Goal: Task Accomplishment & Management: Complete application form

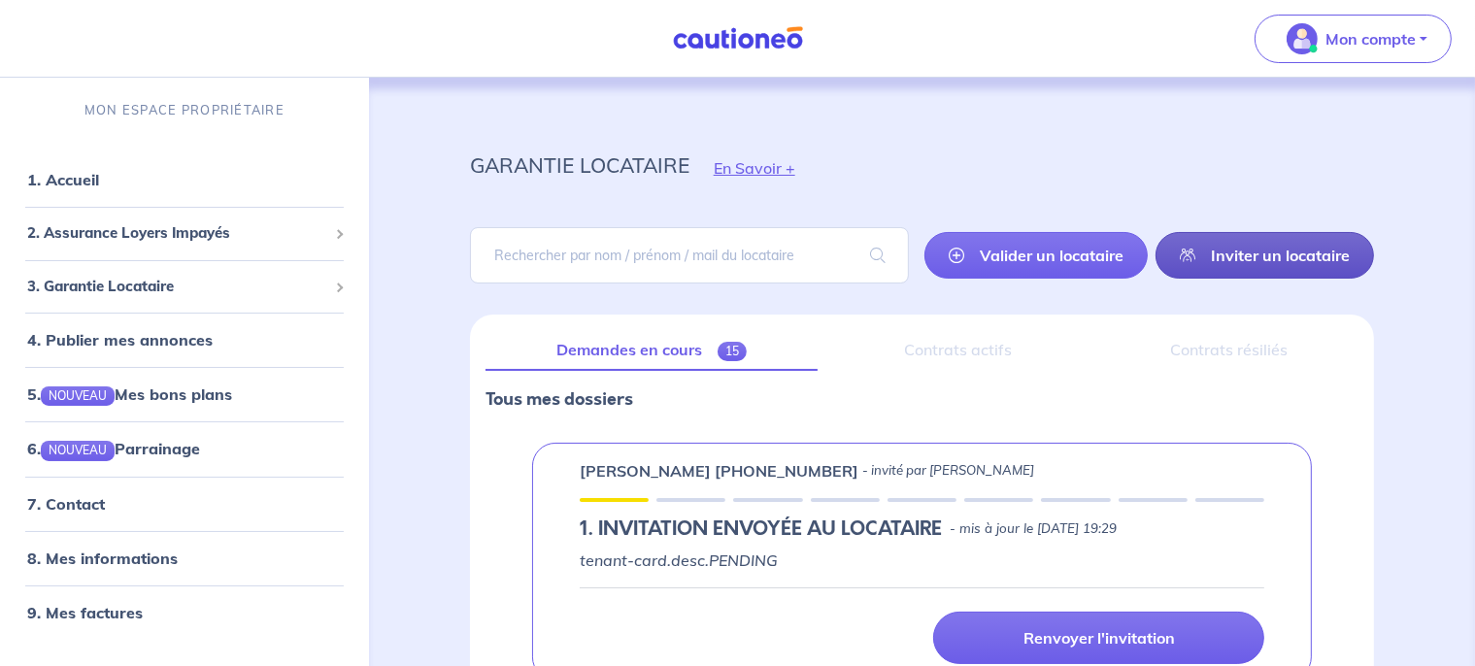
click at [1234, 265] on link "Inviter un locataire" at bounding box center [1265, 255] width 219 height 47
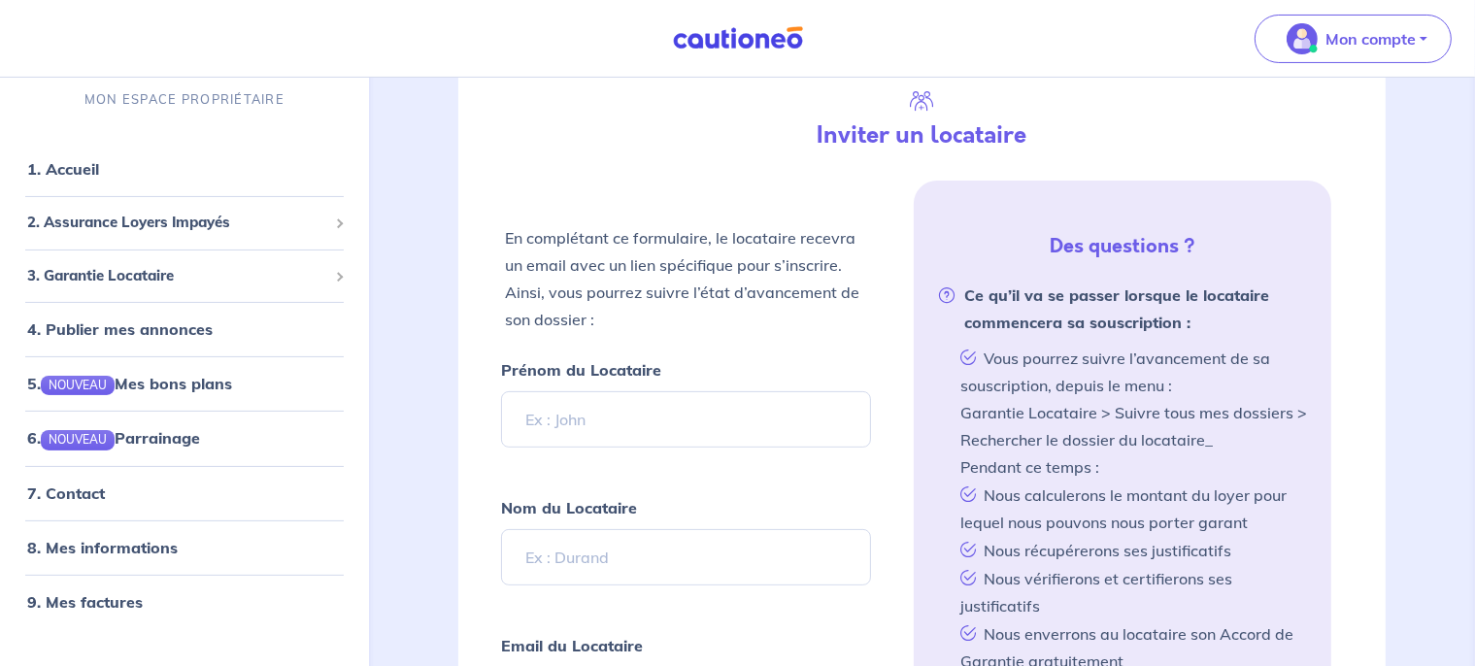
scroll to position [314, 0]
click at [671, 422] on input "Prénom du Locataire" at bounding box center [686, 417] width 371 height 56
type input "Chloé"
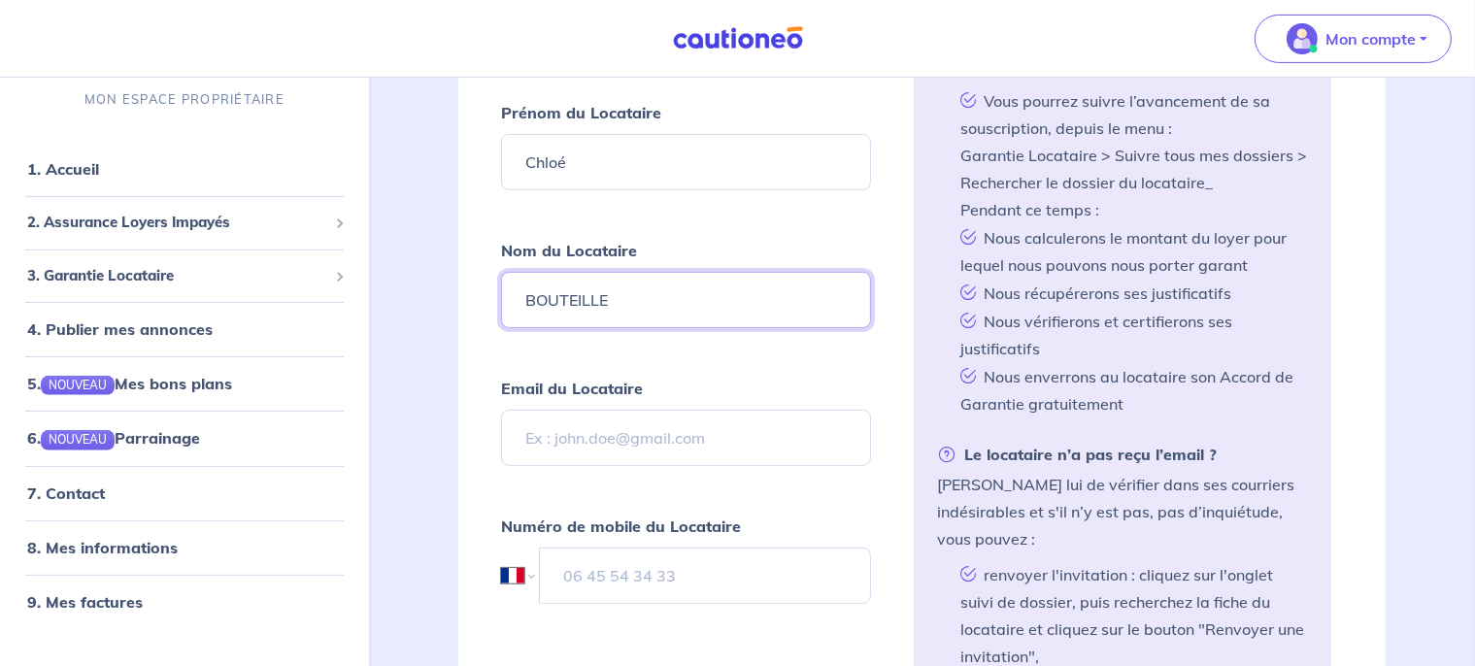
scroll to position [604, 0]
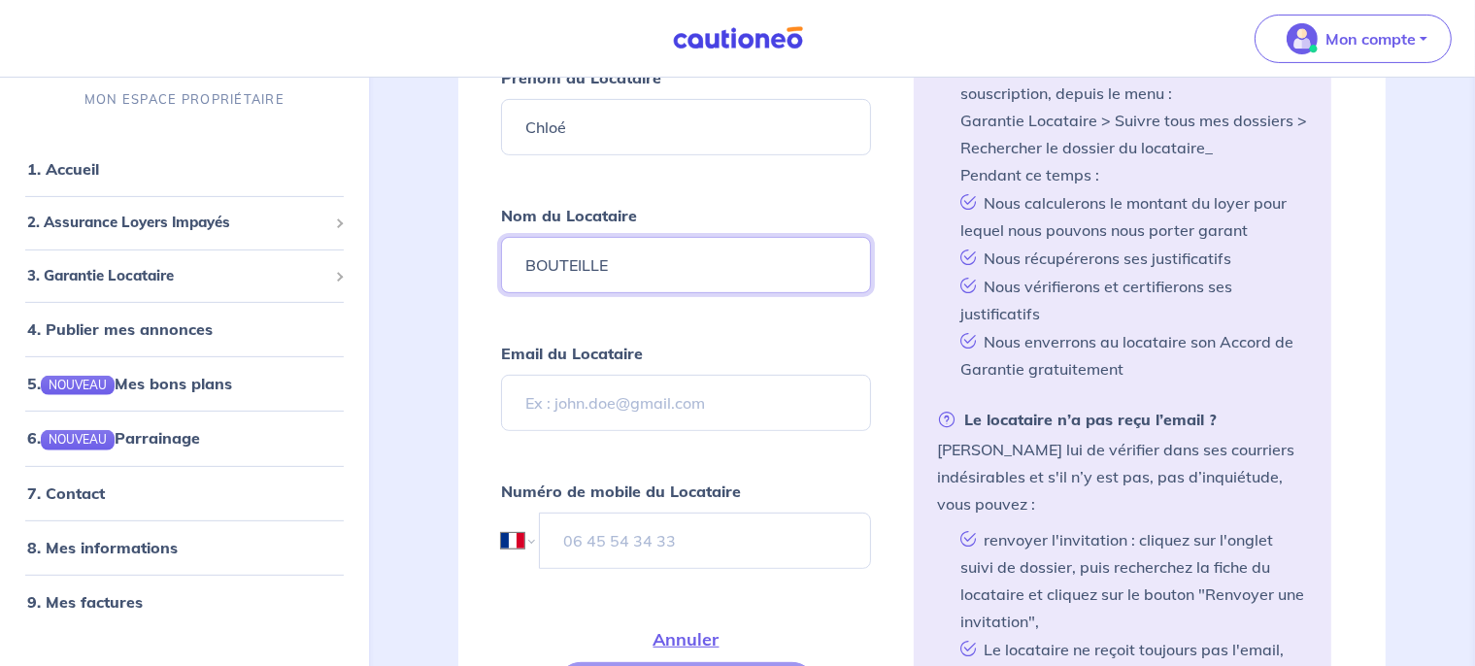
type input "BOUTEILLE"
click at [628, 403] on input "Email du Locataire" at bounding box center [686, 403] width 371 height 56
paste input "chloebouteille69500@gmail.com"
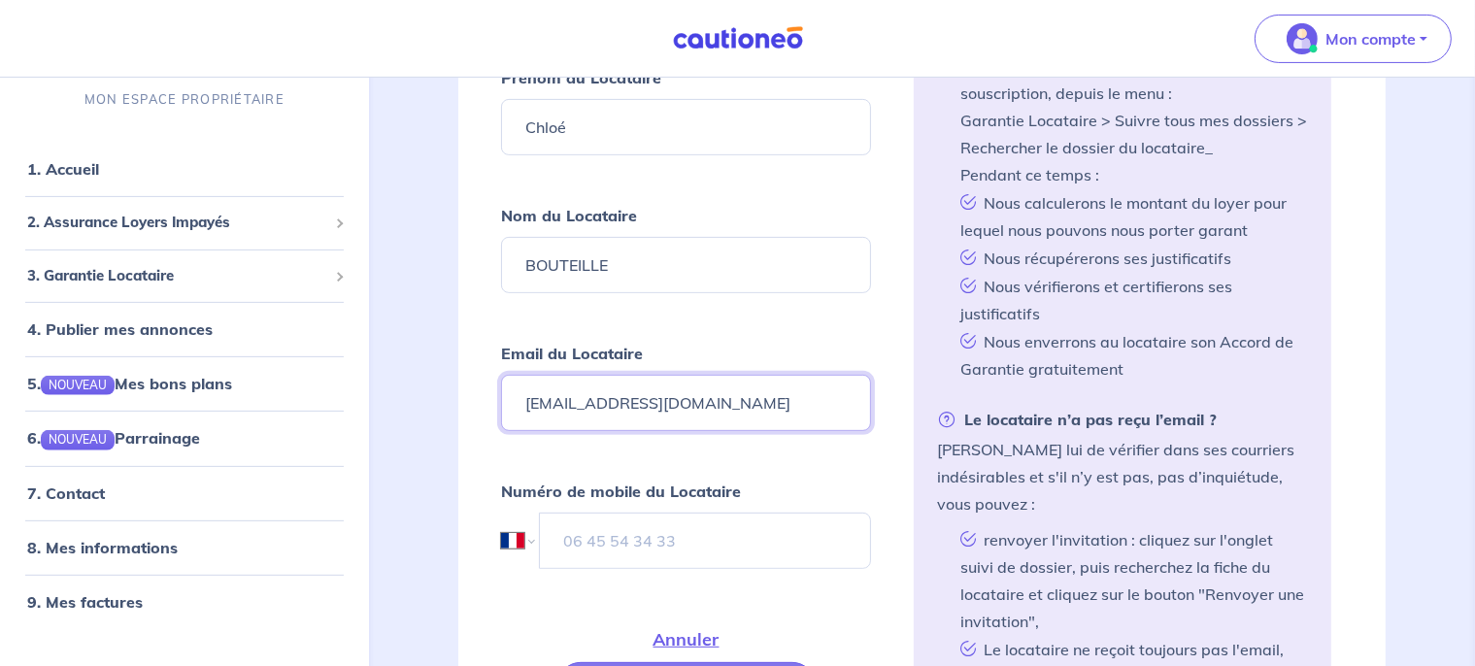
type input "chloebouteille69500@gmail.com"
click at [585, 543] on input "tel" at bounding box center [705, 541] width 333 height 56
paste input "07 44 73 47 45"
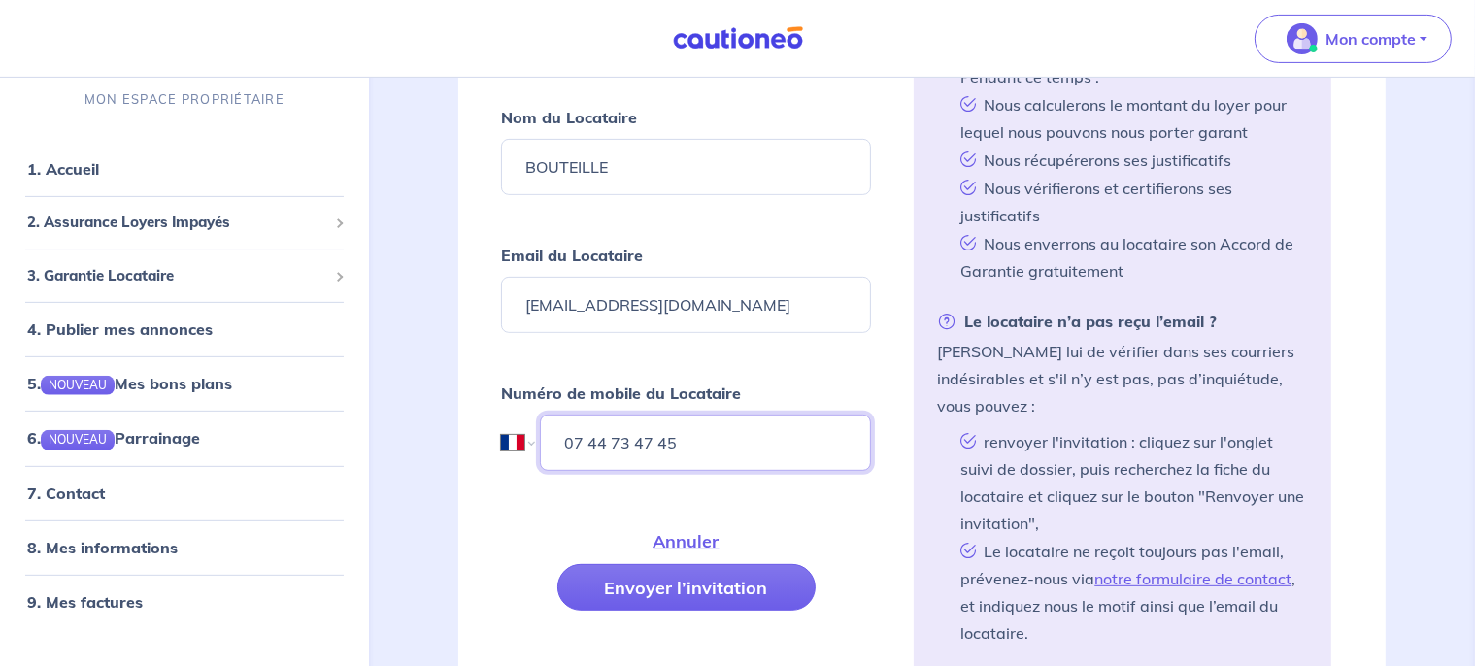
scroll to position [746, 0]
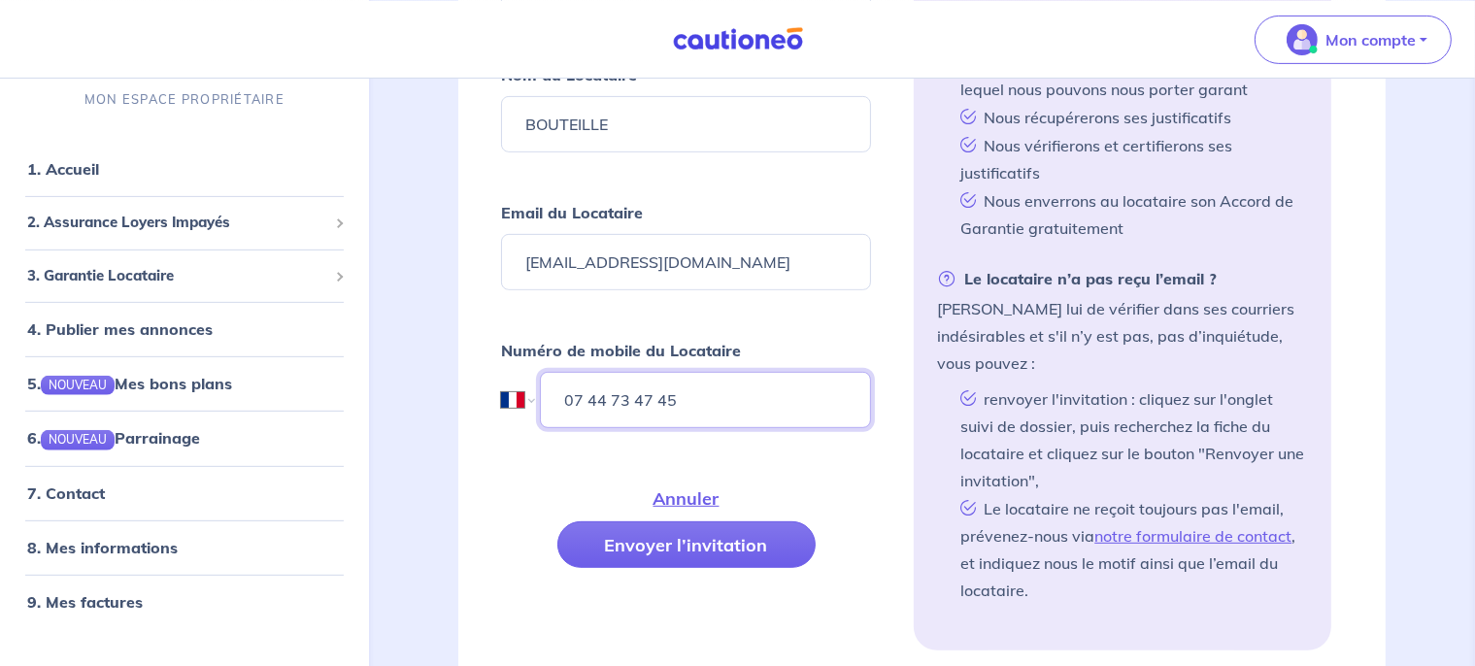
type input "07 44 73 47 45"
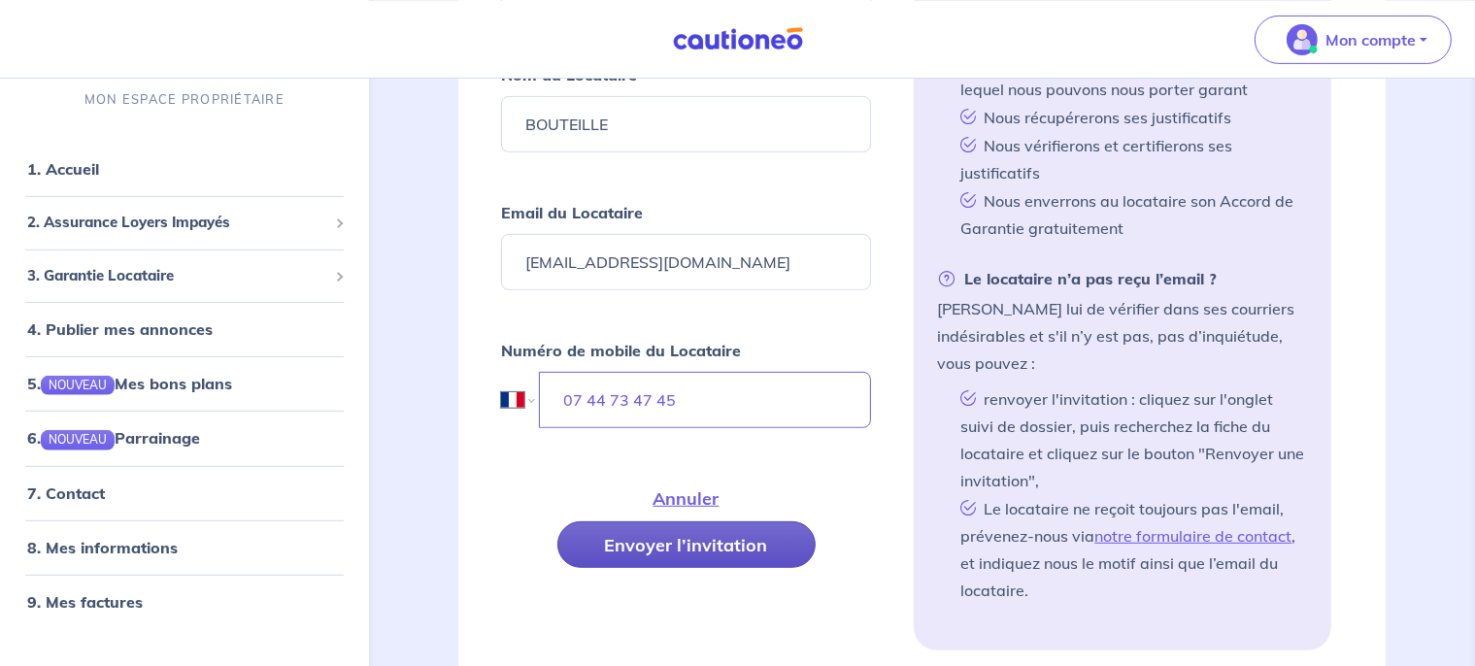
click at [639, 548] on button "Envoyer l’invitation" at bounding box center [686, 544] width 258 height 47
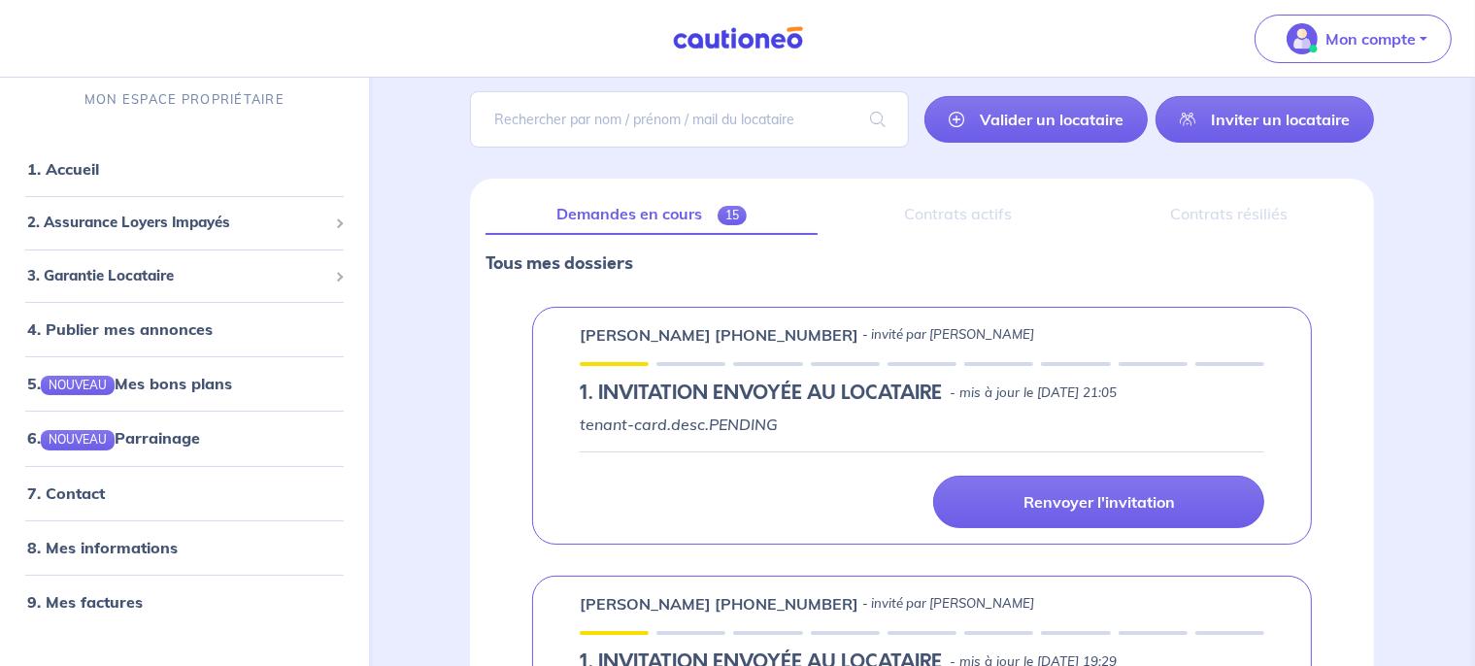
scroll to position [0, 0]
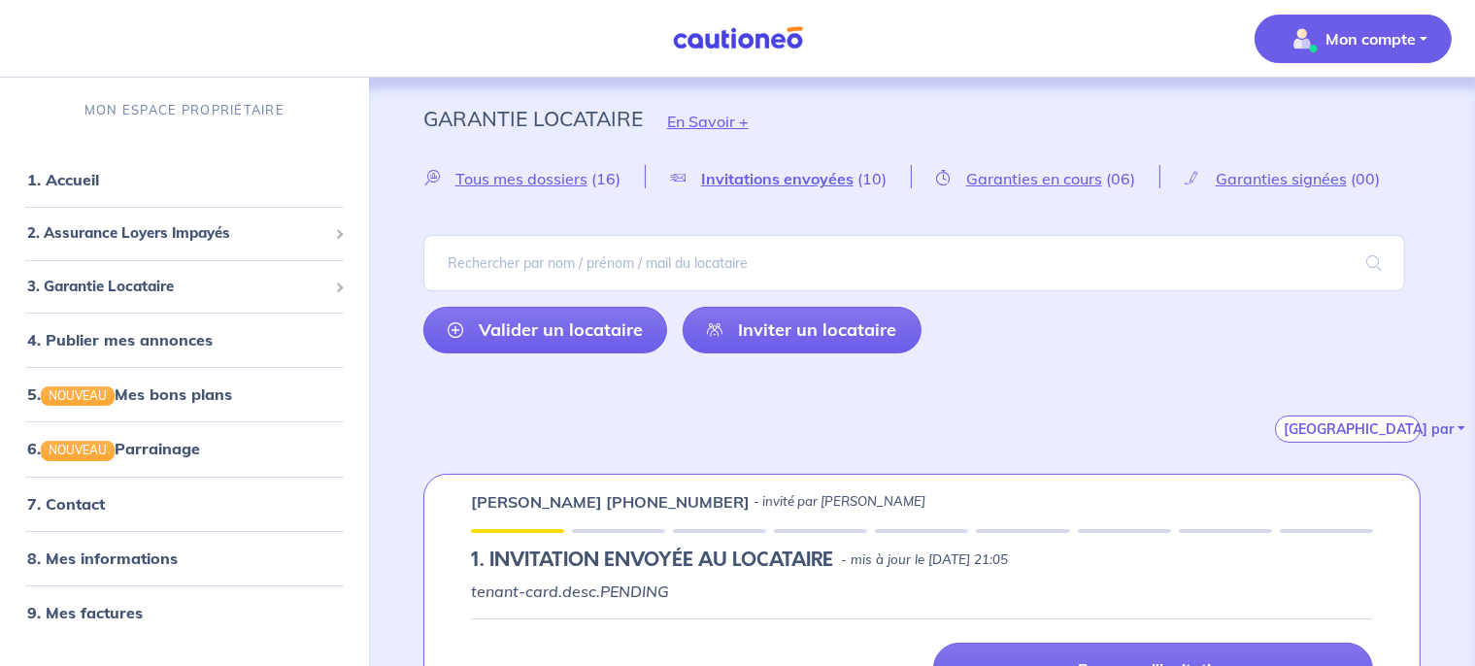
click at [1367, 31] on p "Mon compte" at bounding box center [1371, 38] width 90 height 23
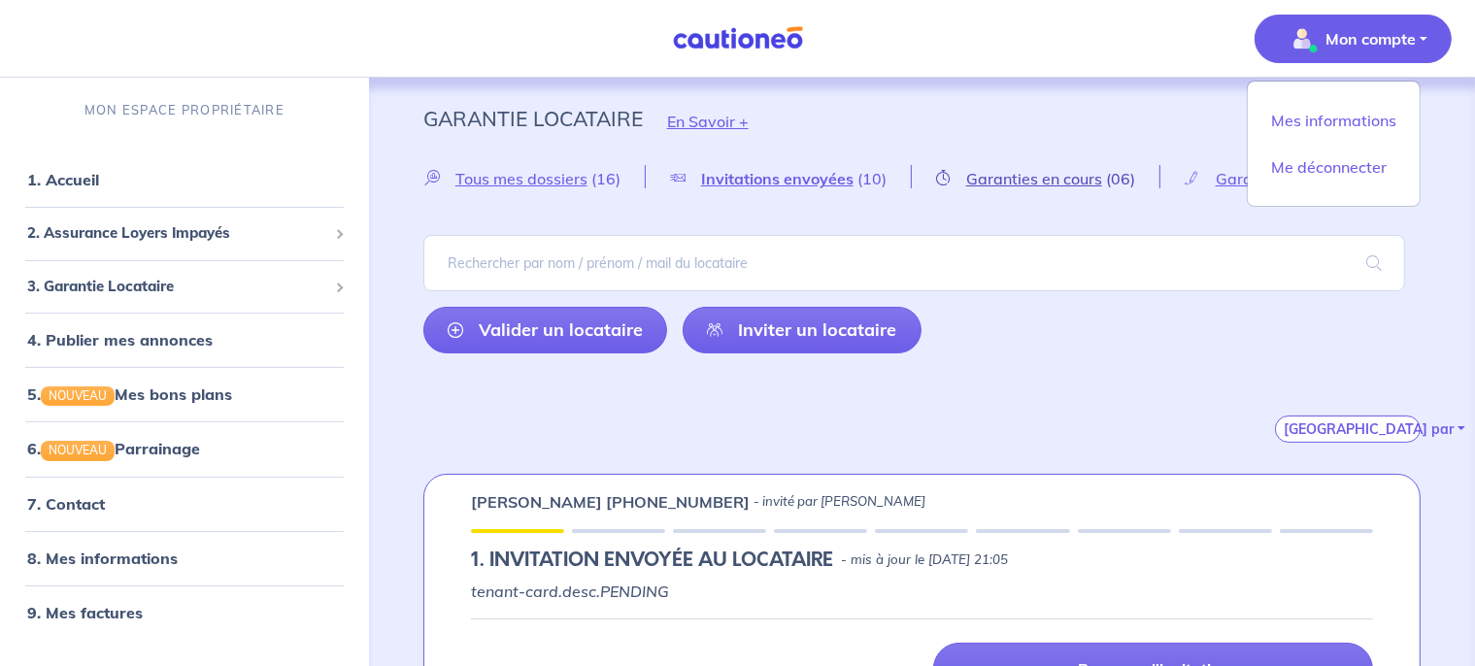
click at [1070, 183] on span "Garanties en cours" at bounding box center [1034, 178] width 136 height 19
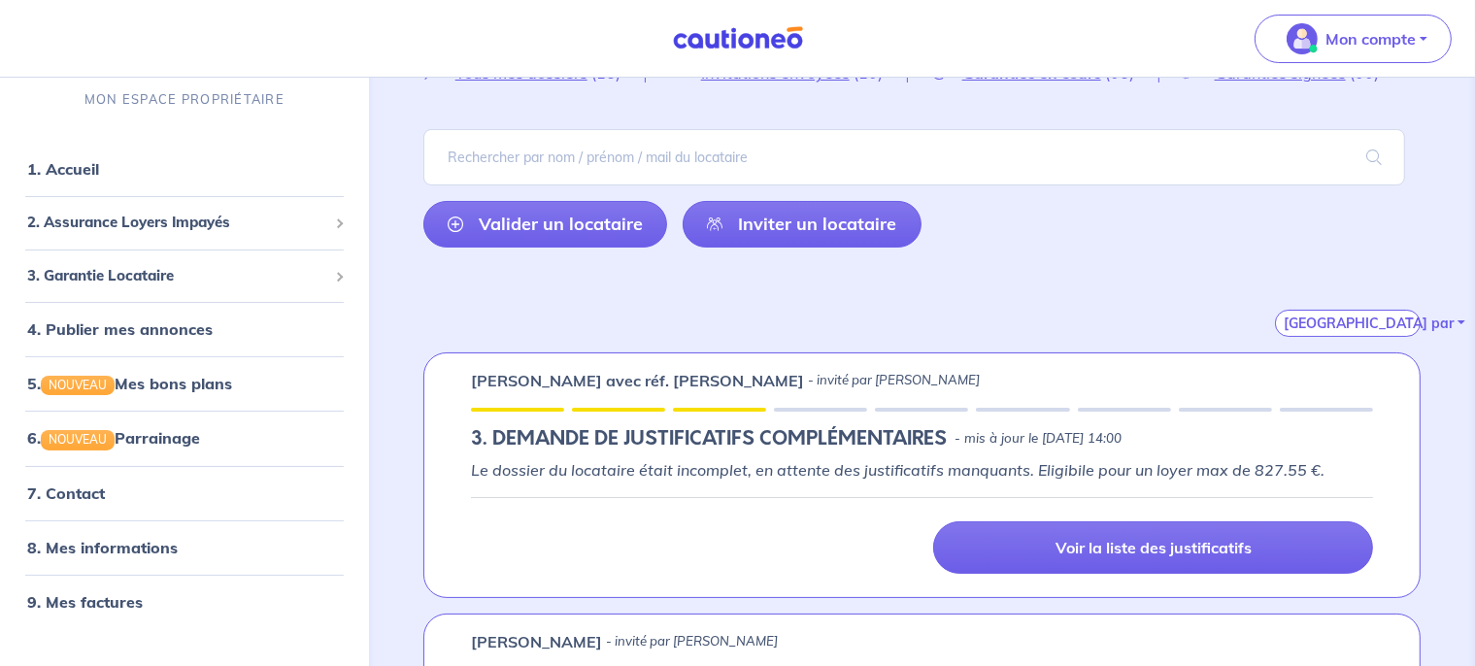
scroll to position [11, 0]
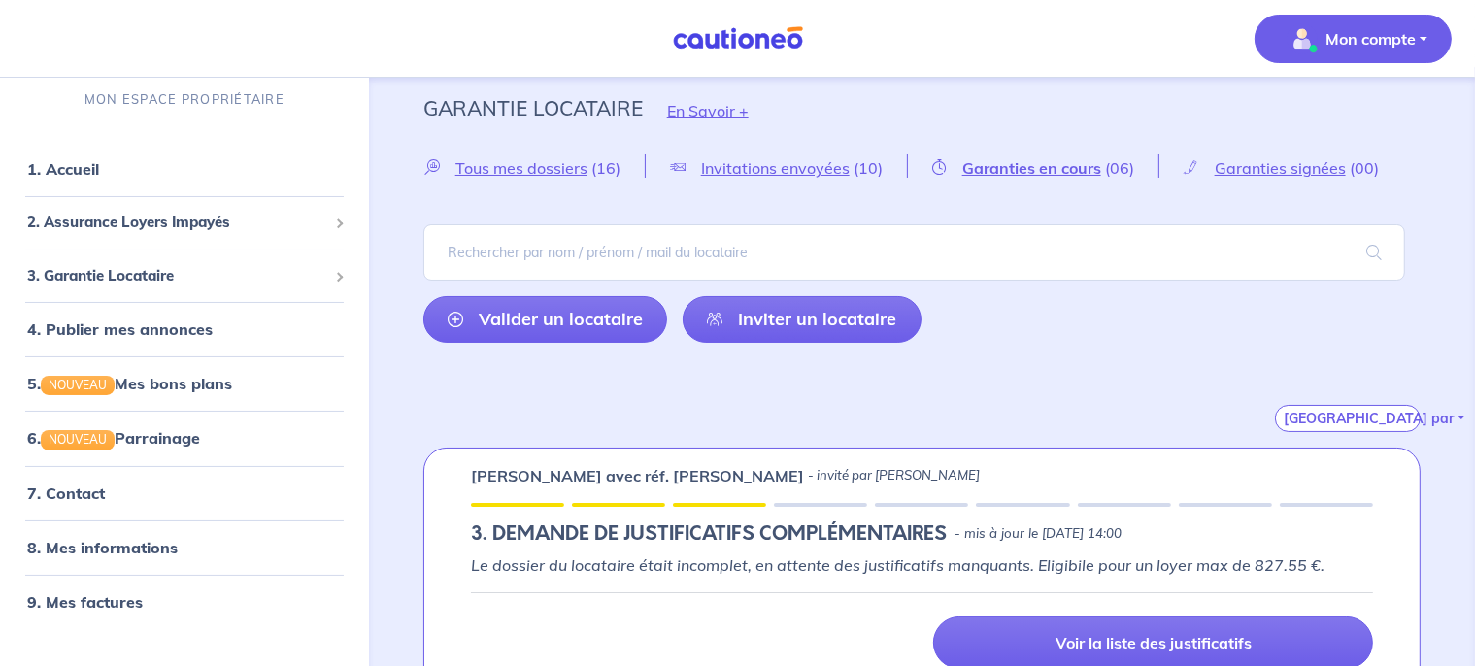
click at [1330, 60] on button "Mon compte" at bounding box center [1353, 39] width 197 height 49
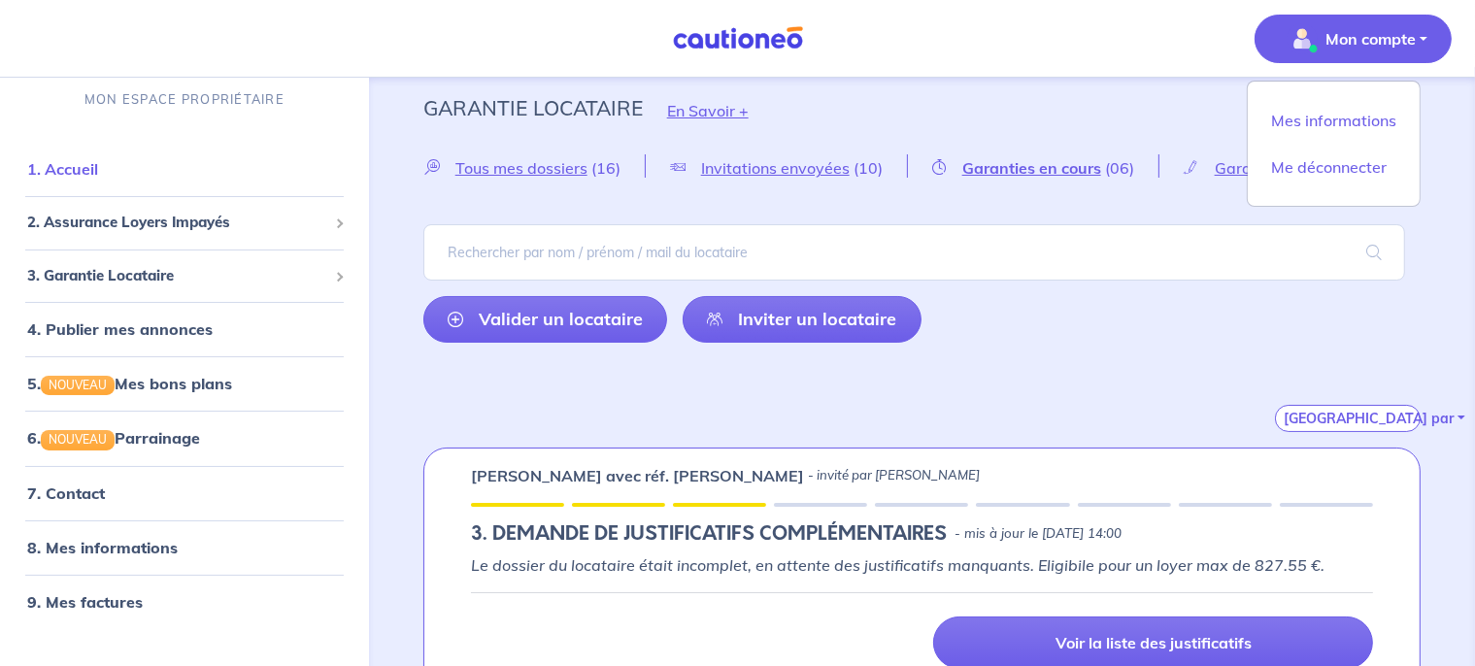
click at [56, 174] on link "1. Accueil" at bounding box center [62, 168] width 71 height 19
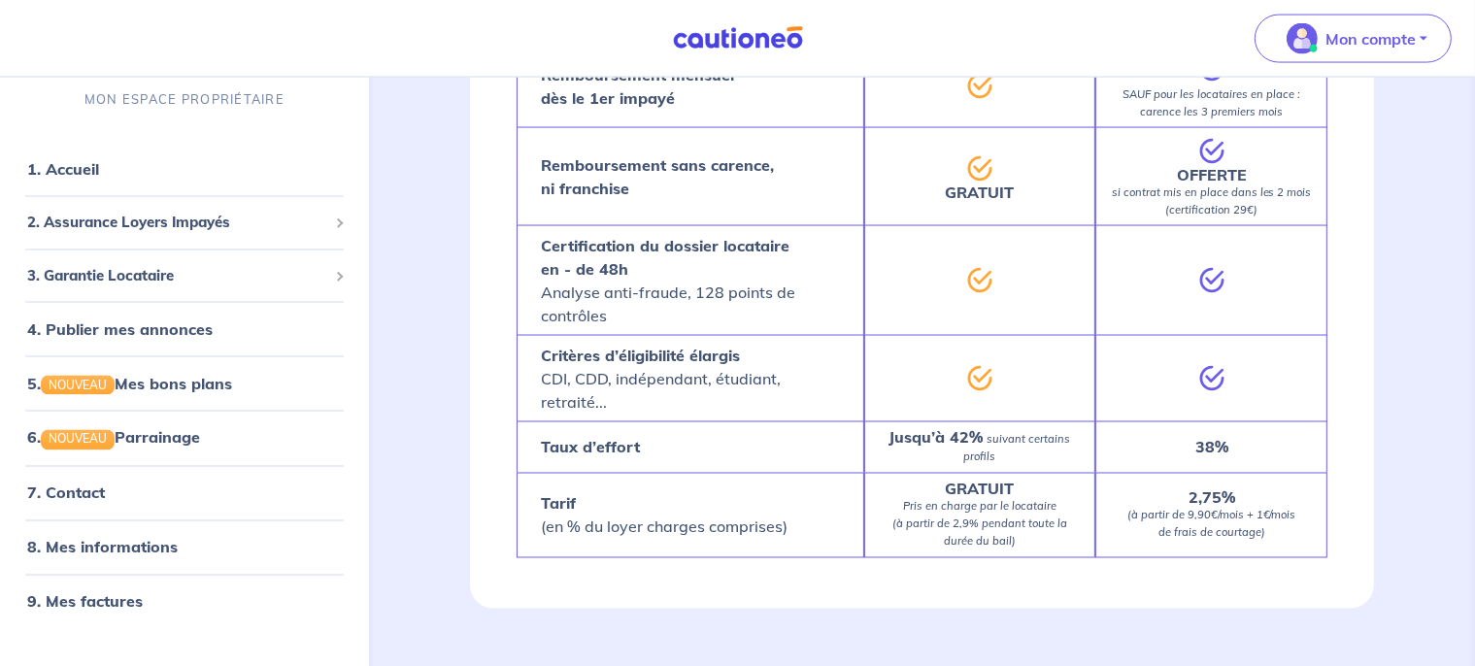
scroll to position [3252, 0]
click at [133, 329] on link "4. Publier mes annonces" at bounding box center [117, 329] width 180 height 19
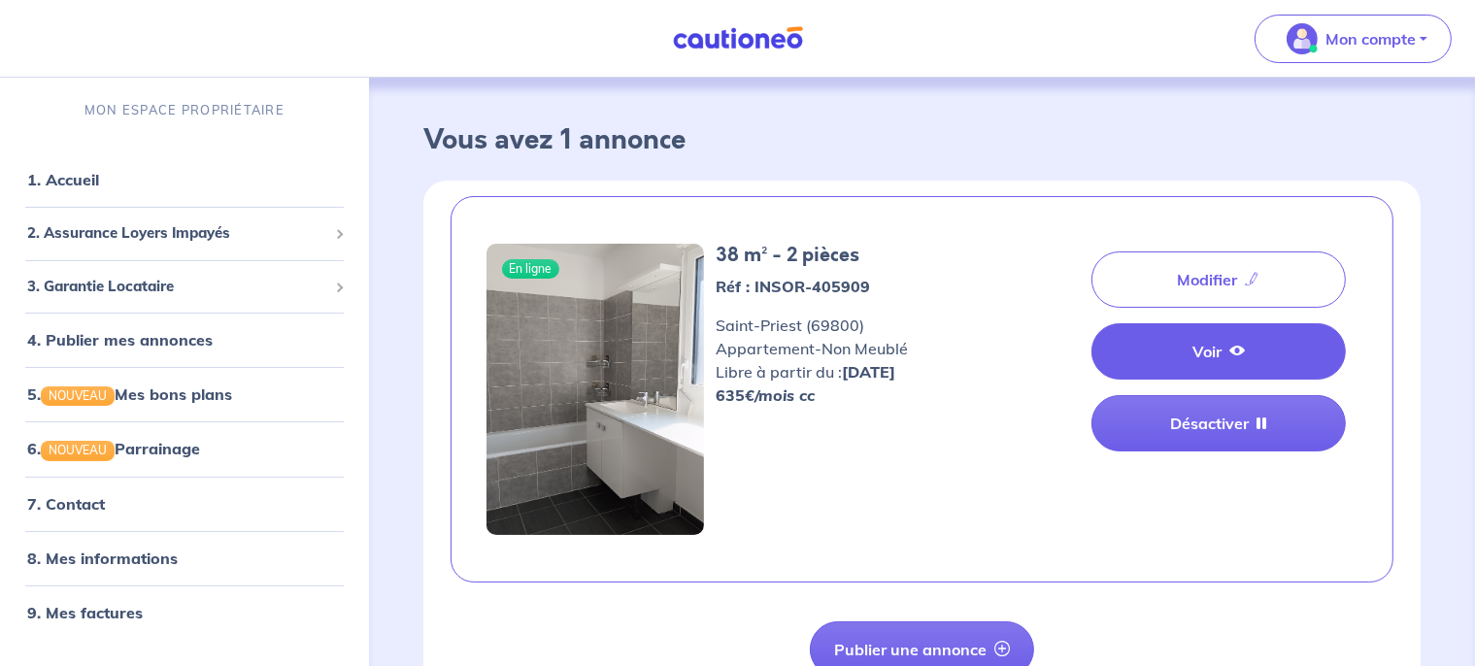
click at [1256, 337] on link "Voir" at bounding box center [1219, 351] width 254 height 56
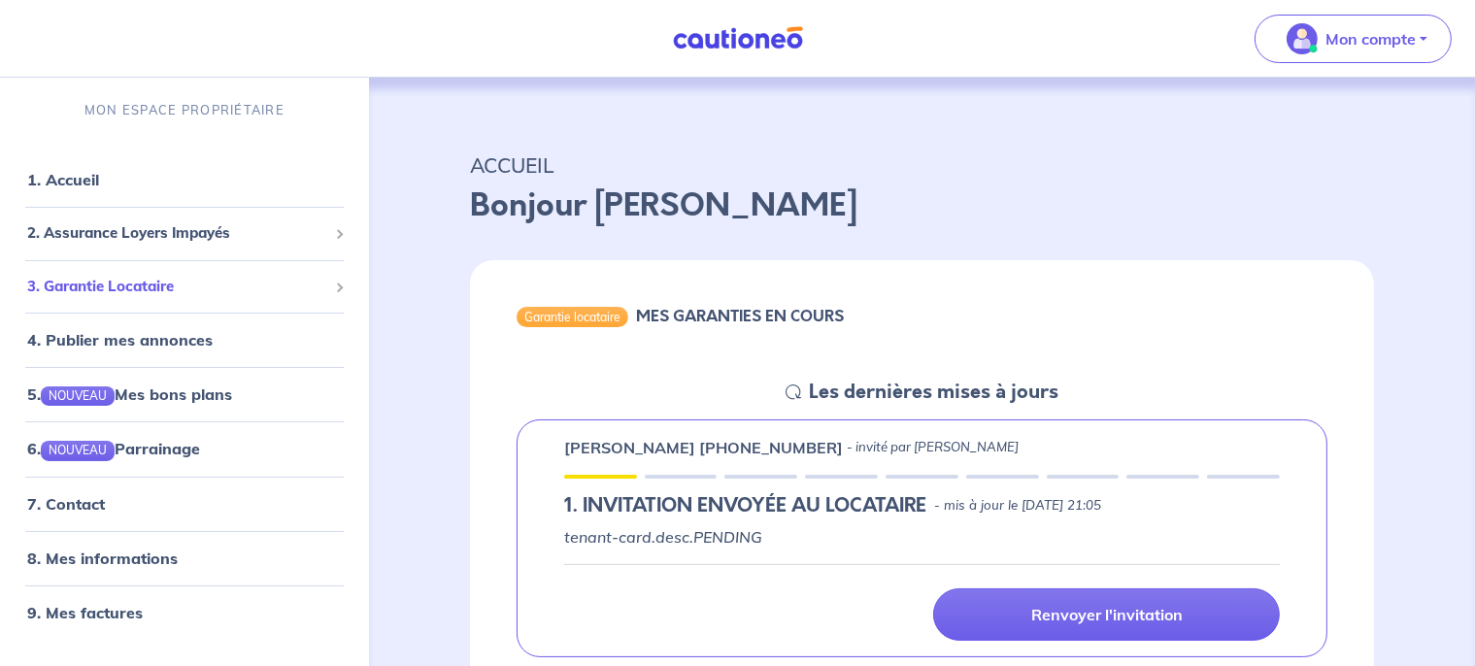
click at [129, 292] on span "3. Garantie Locataire" at bounding box center [177, 287] width 300 height 22
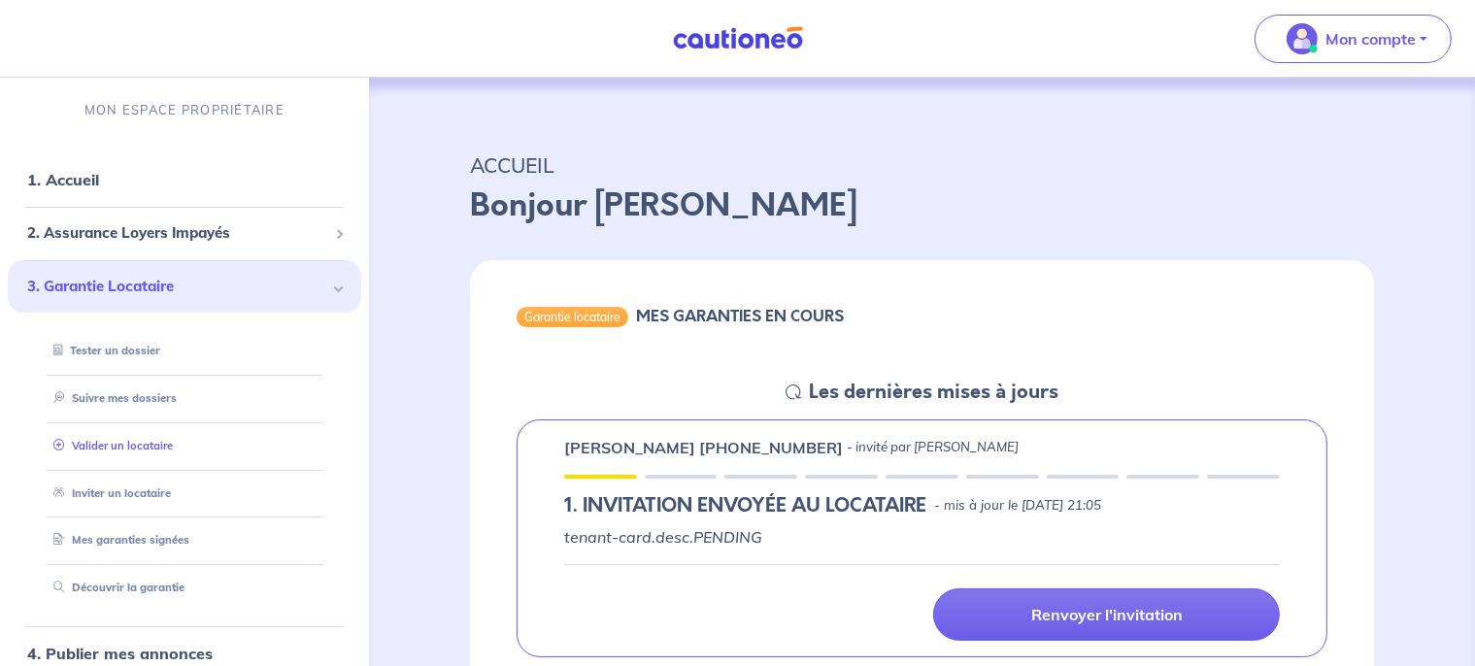
click at [130, 443] on link "Valider un locataire" at bounding box center [109, 446] width 127 height 14
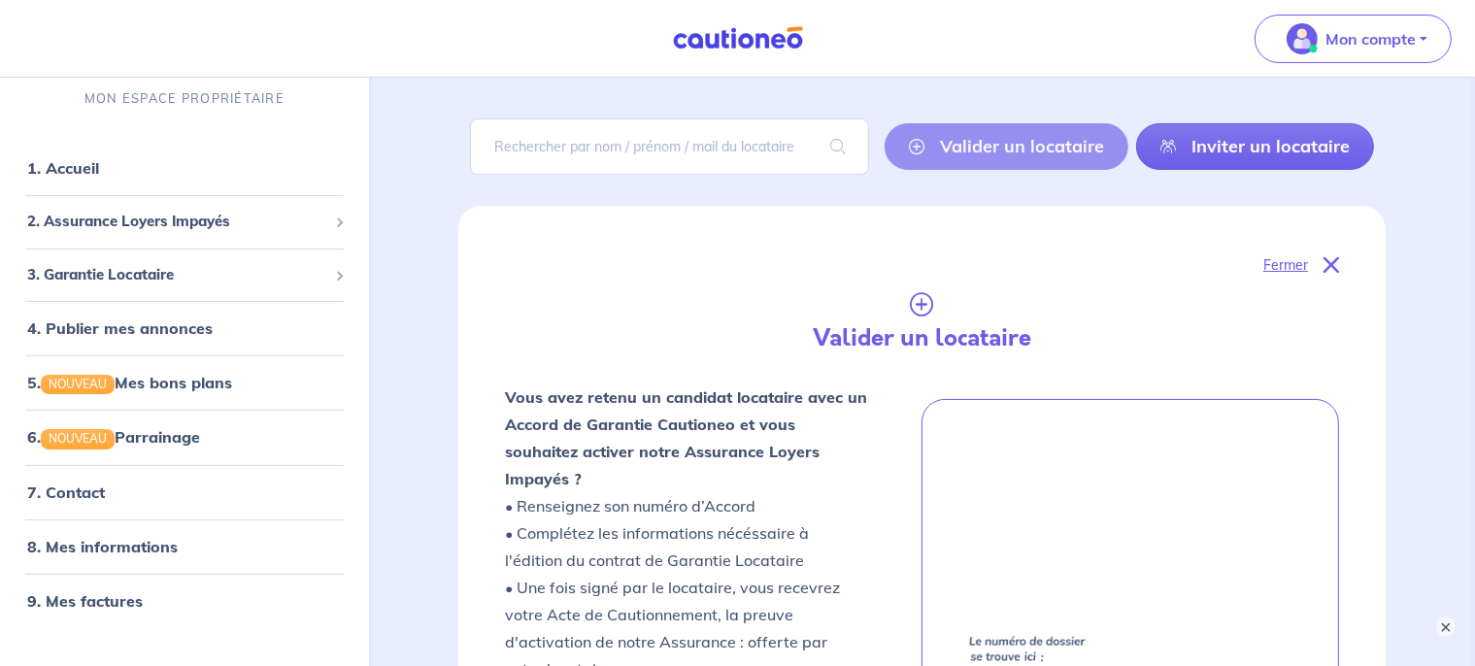
scroll to position [99, 0]
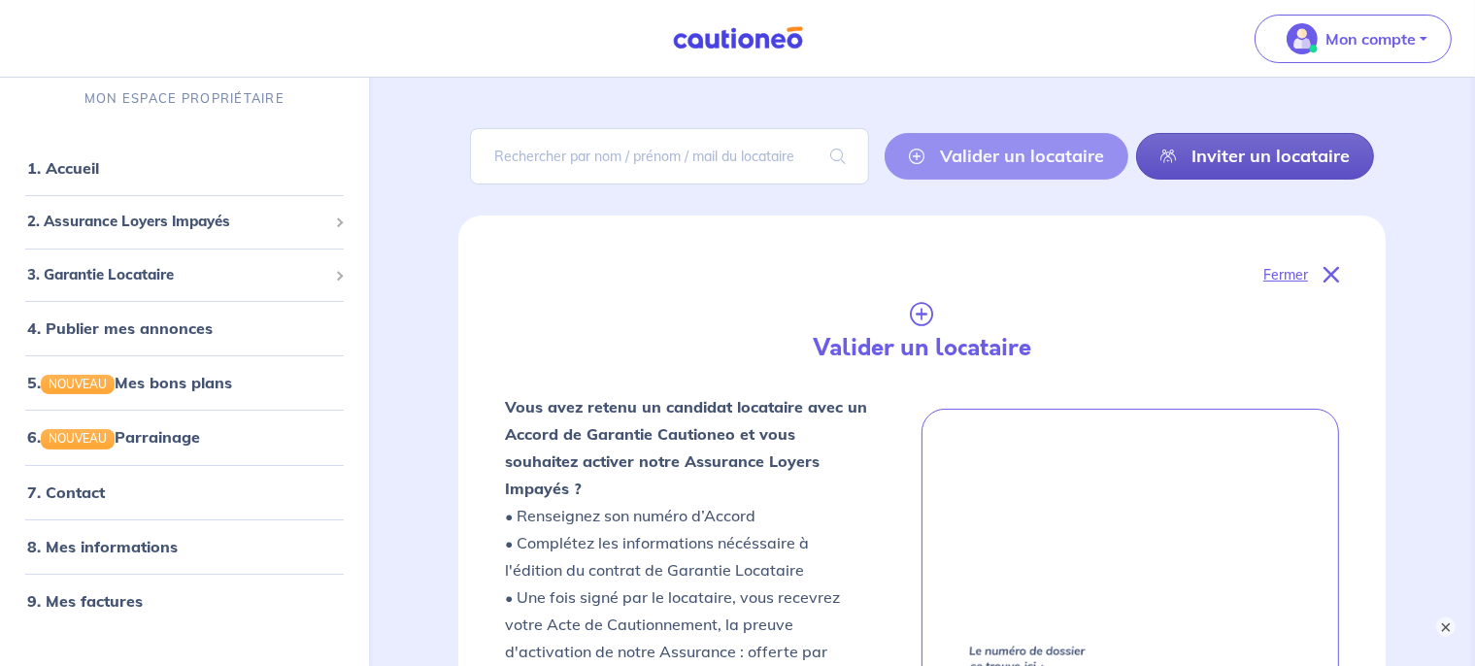
click at [1298, 159] on link "Inviter un locataire" at bounding box center [1255, 156] width 238 height 47
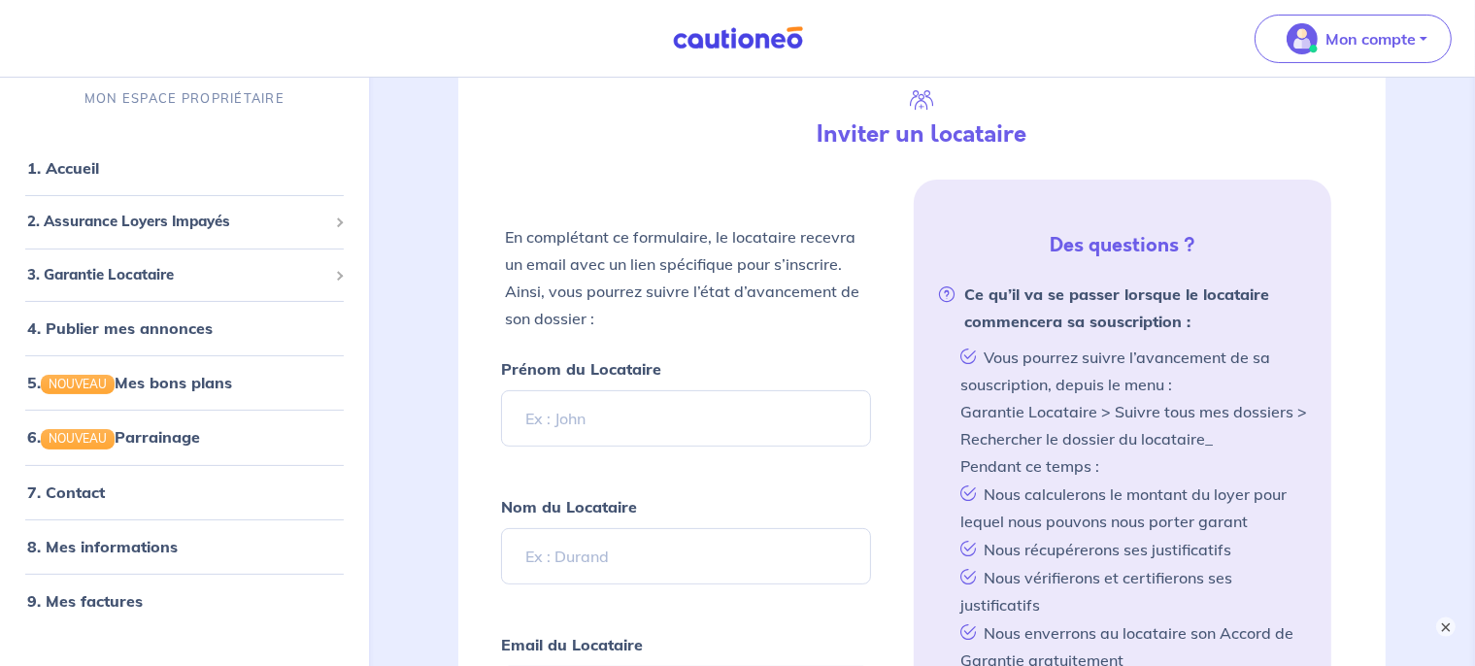
scroll to position [314, 0]
click at [684, 432] on input "Prénom du Locataire" at bounding box center [686, 417] width 371 height 56
type input "Chloé"
type input "MANIJEAN"
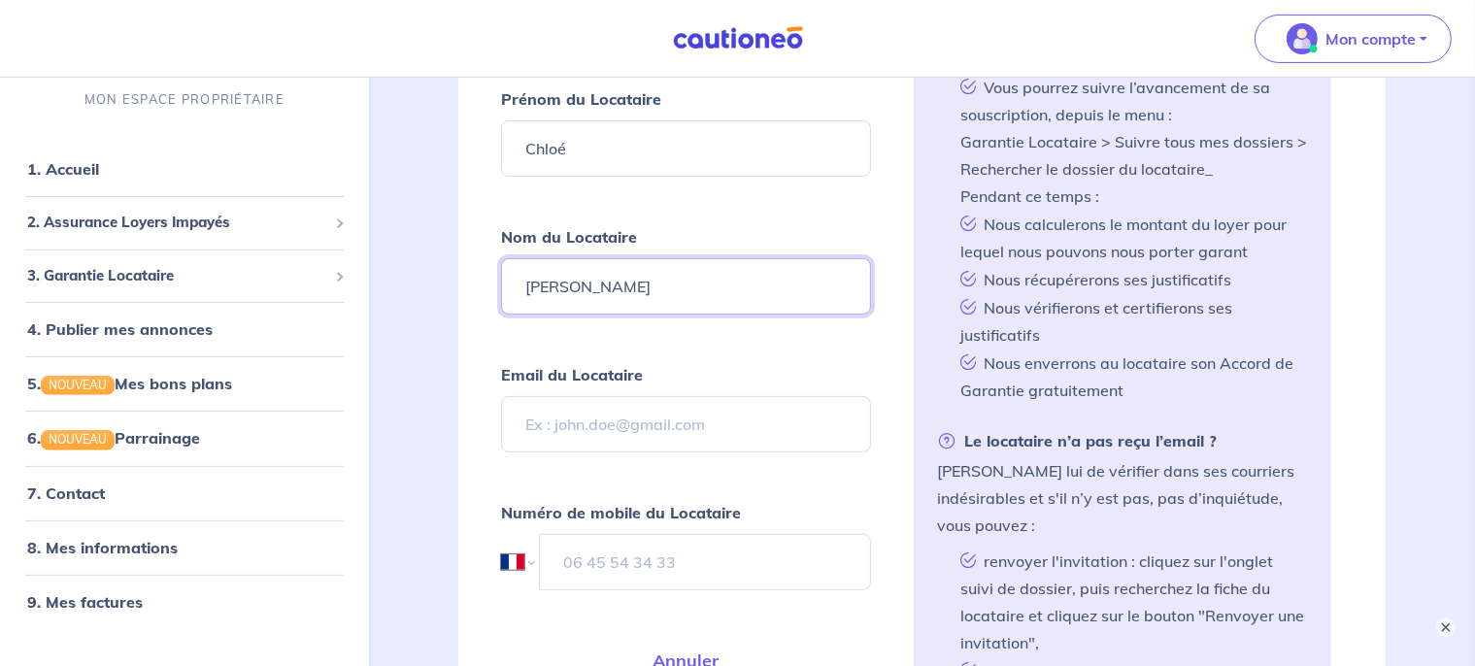
scroll to position [587, 0]
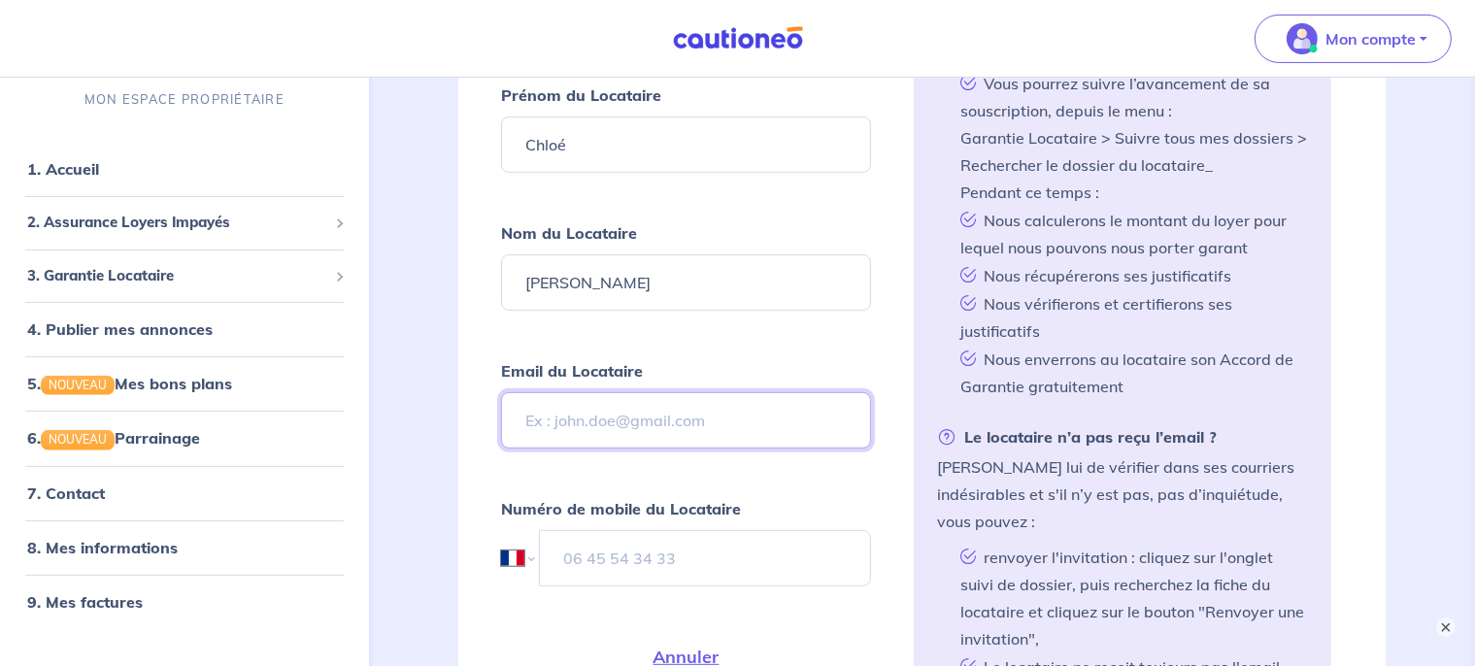
click at [600, 400] on input "Email du Locataire" at bounding box center [686, 420] width 371 height 56
paste input "chloem1401@gmail.com"
type input "chloem1401@gmail.com"
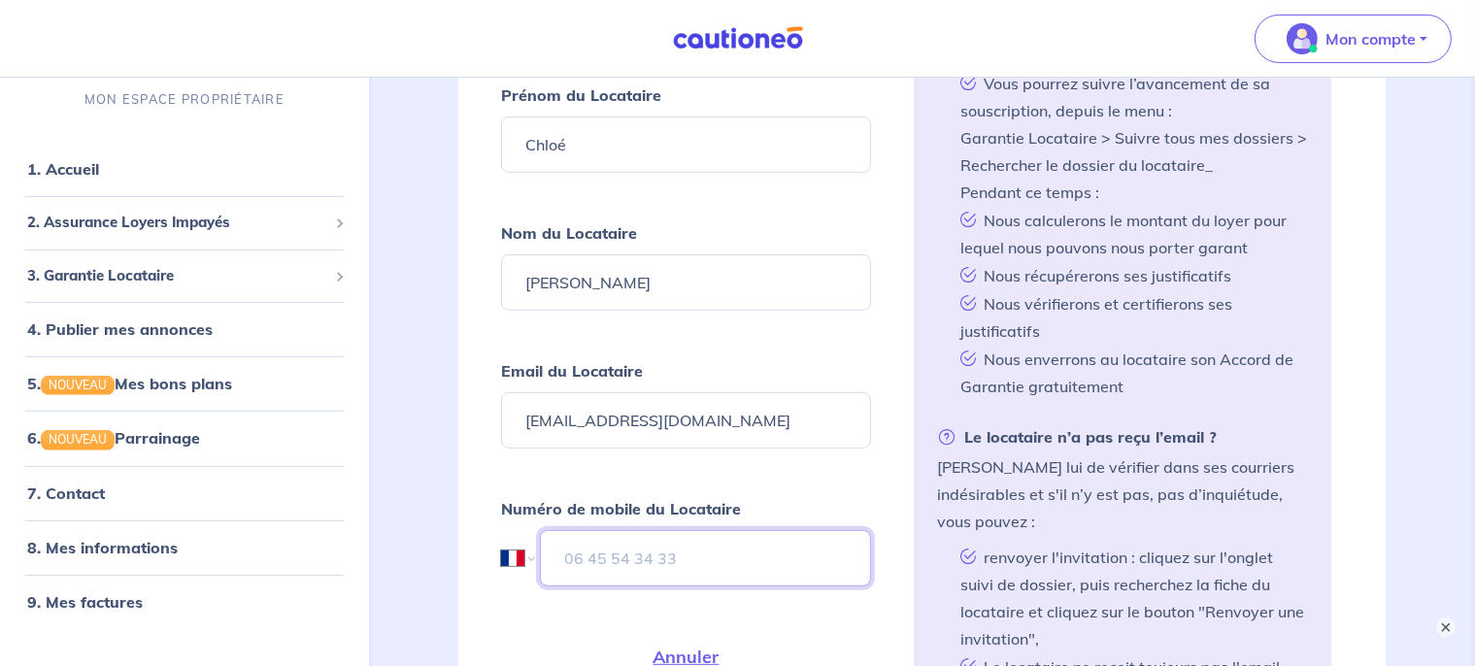
click at [651, 550] on input "tel" at bounding box center [706, 558] width 332 height 56
paste input "07 50 89 08 45"
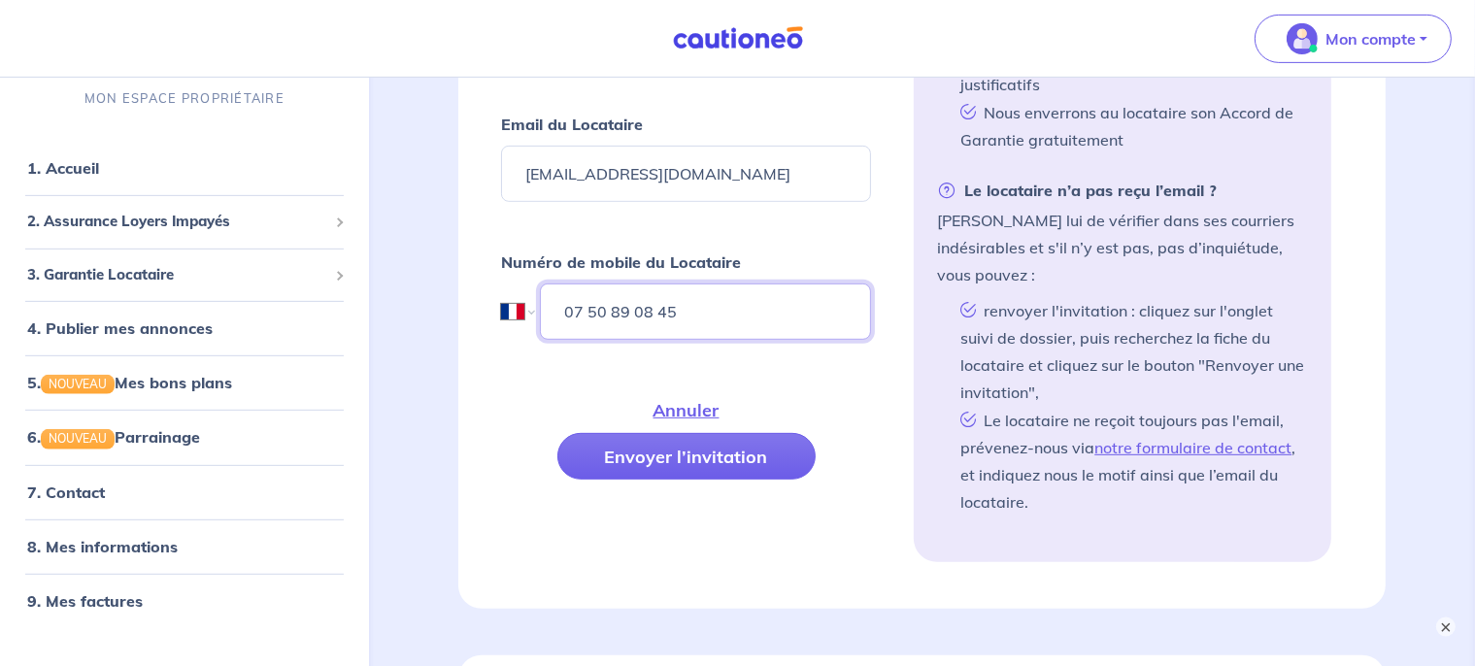
scroll to position [835, 0]
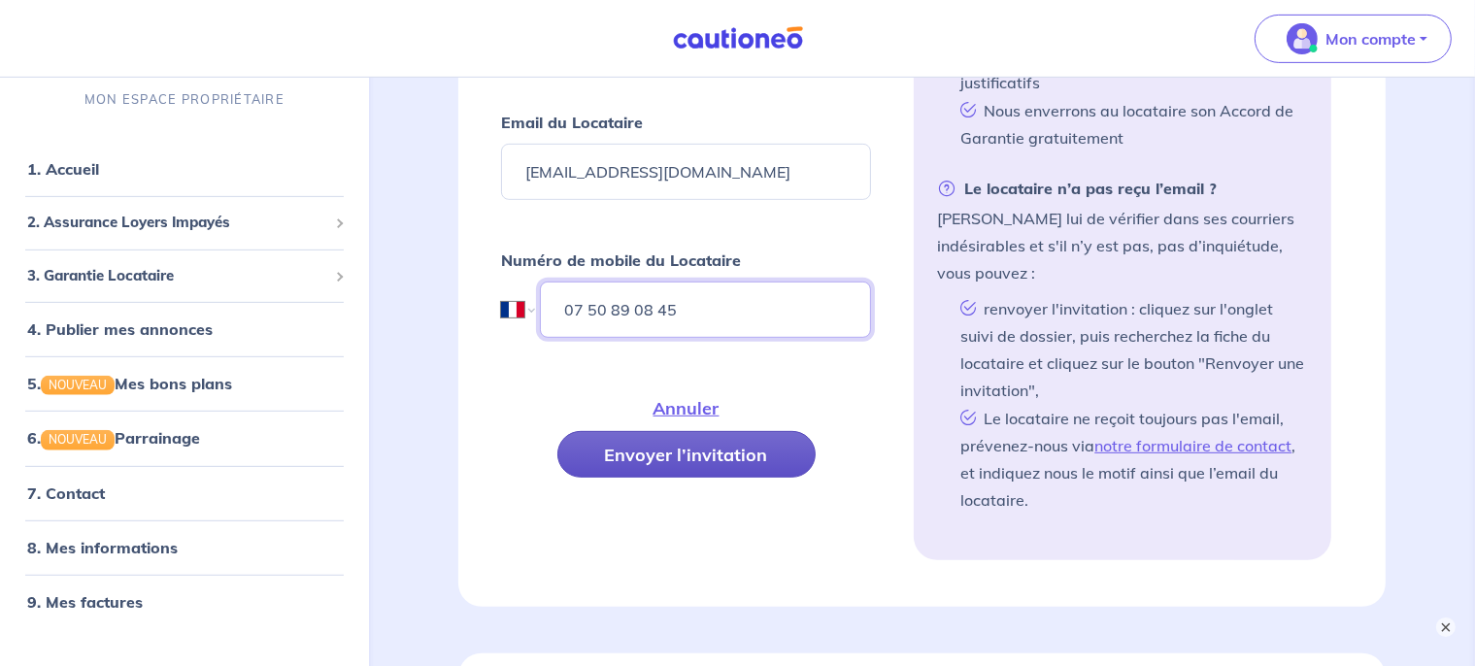
type input "07 50 89 08 45"
click at [717, 452] on button "Envoyer l’invitation" at bounding box center [686, 454] width 258 height 47
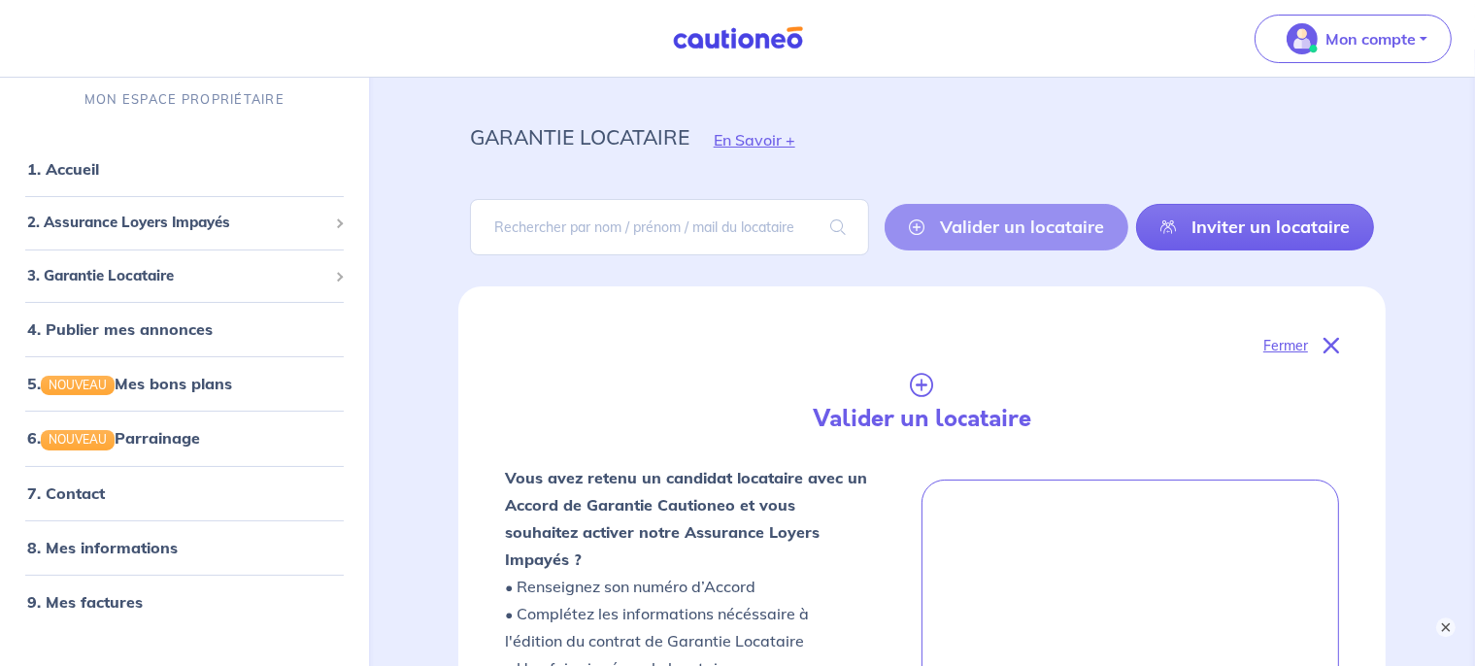
scroll to position [0, 0]
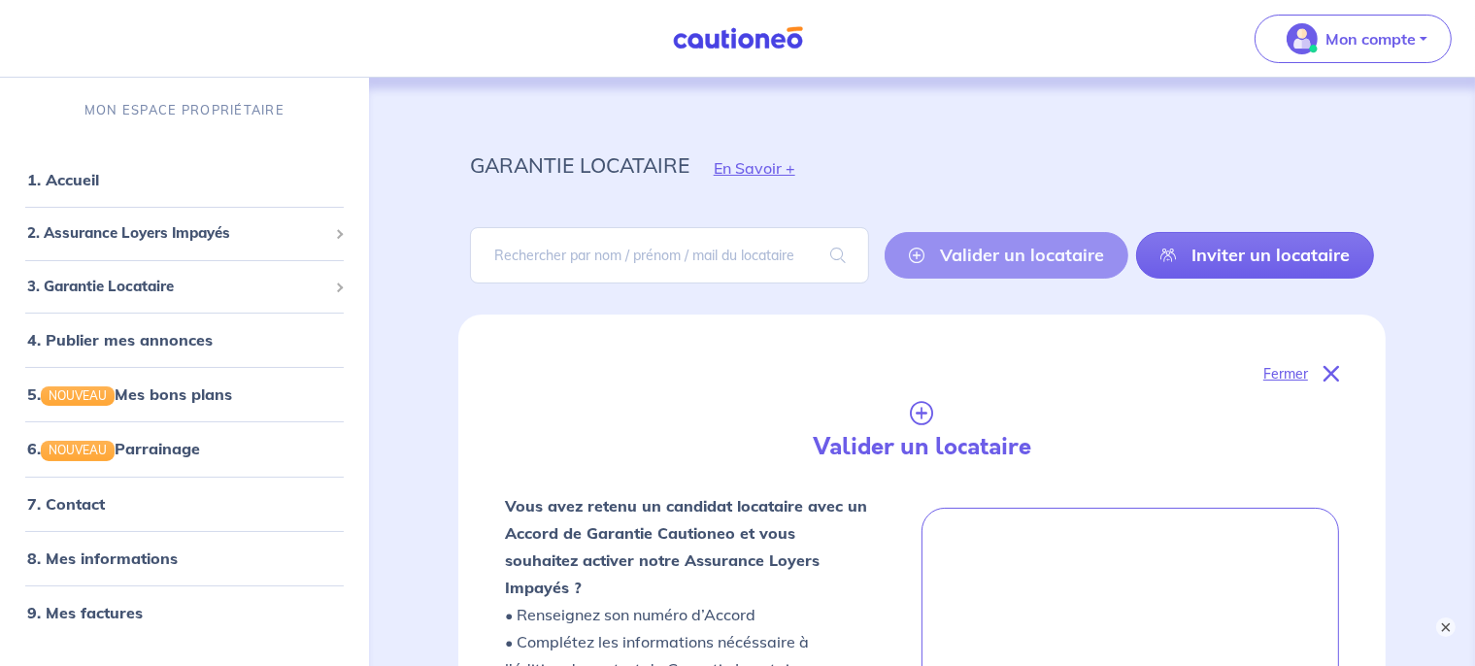
click at [1303, 371] on p "Fermer" at bounding box center [1286, 373] width 45 height 25
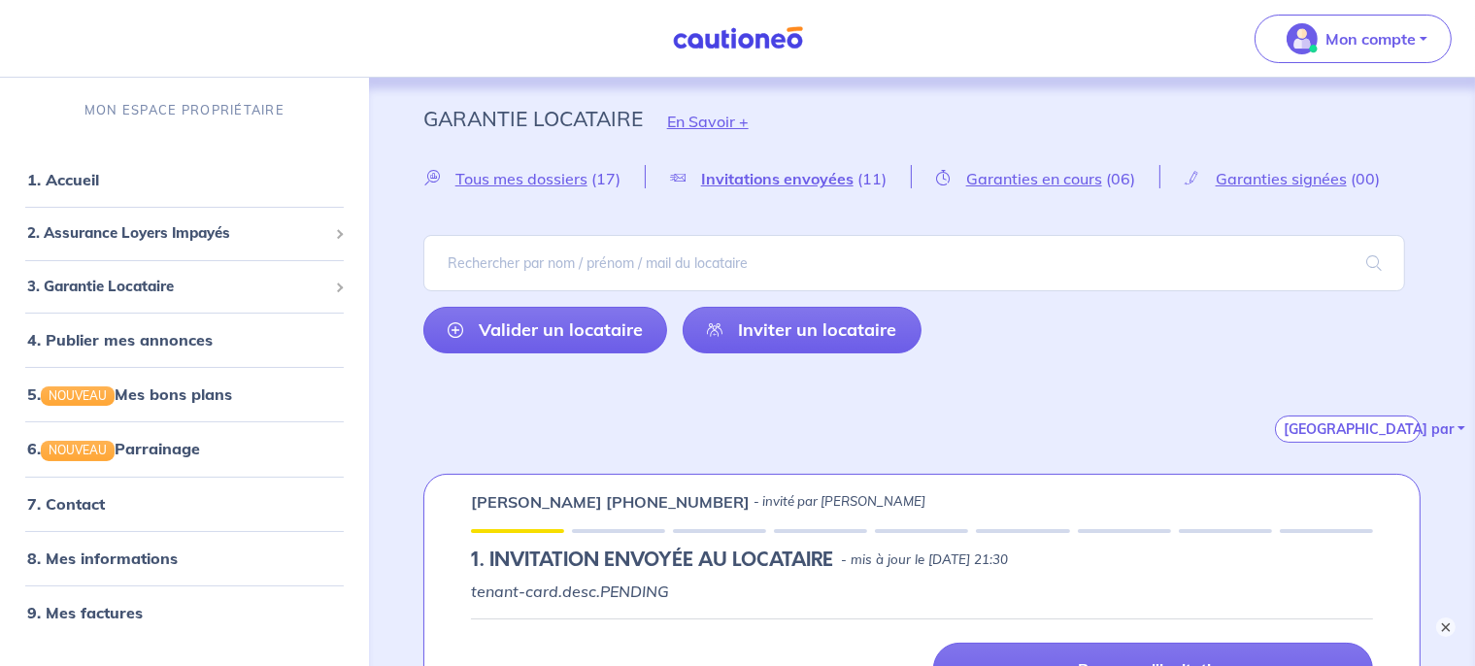
scroll to position [132, 0]
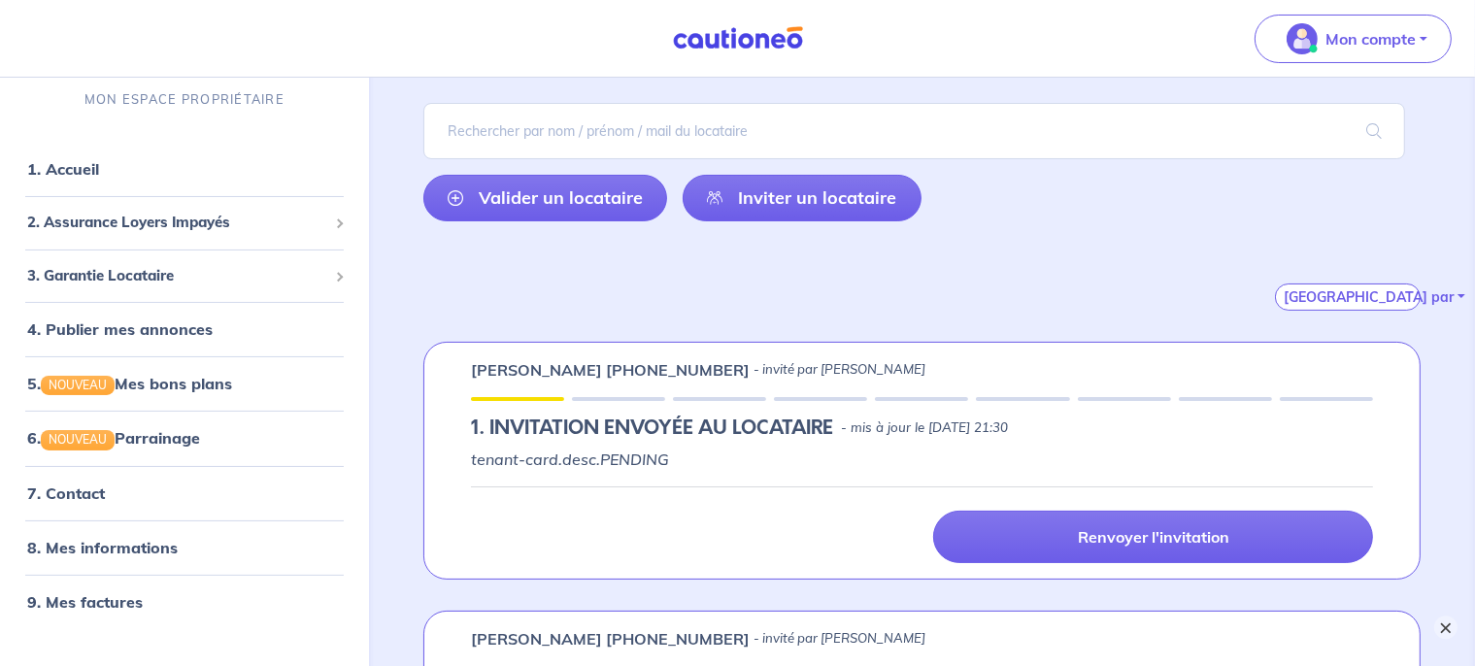
click at [1443, 631] on button "×" at bounding box center [1445, 627] width 23 height 23
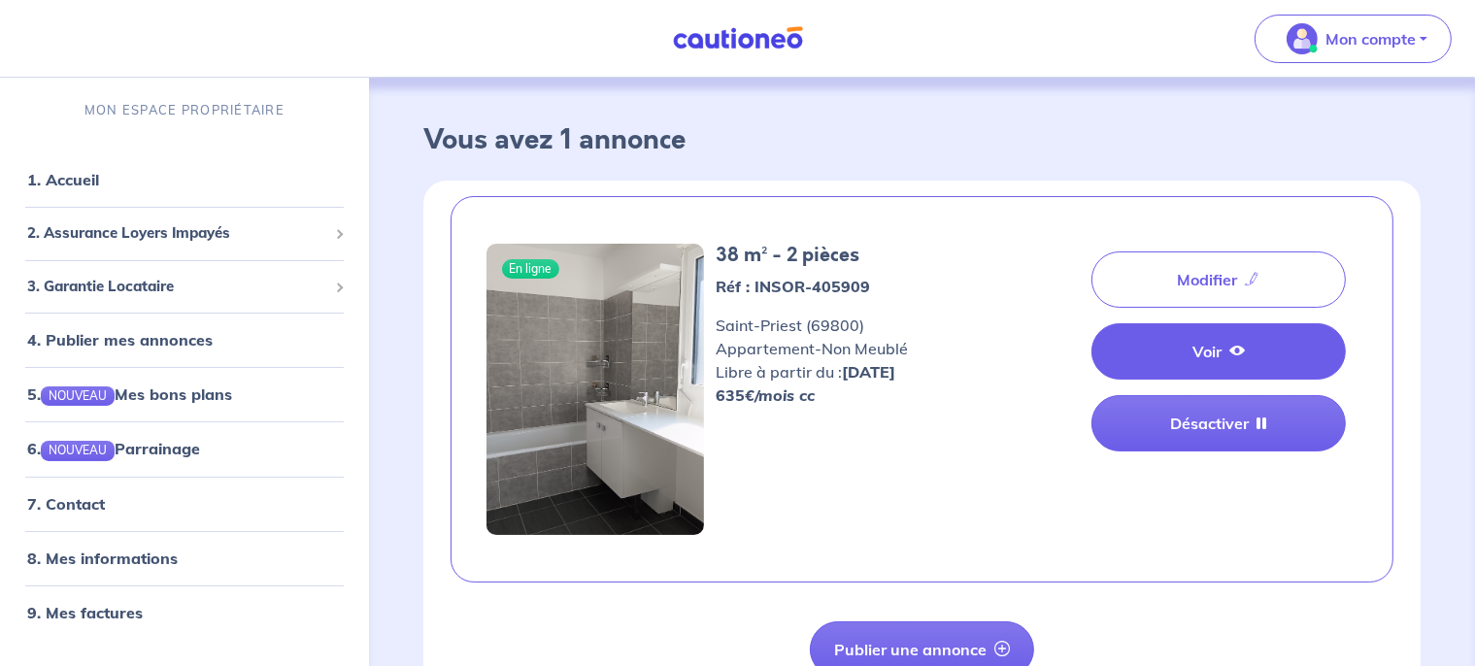
click at [1171, 356] on link "Voir" at bounding box center [1219, 351] width 254 height 56
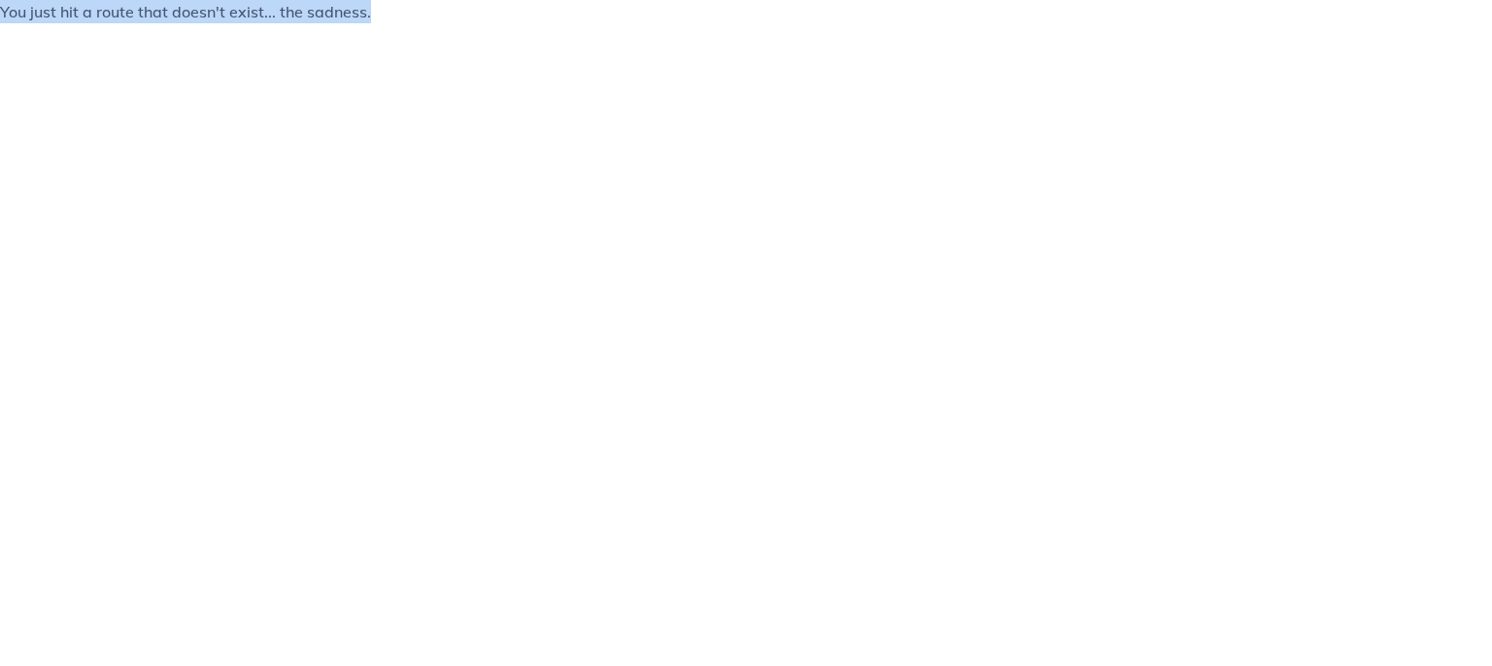
drag, startPoint x: 371, startPoint y: 16, endPoint x: 0, endPoint y: 2, distance: 371.3
click at [0, 2] on p "You just hit a route that doesn't exist... the sadness." at bounding box center [746, 11] width 1492 height 23
copy p "You just hit a route that doesn't exist... the sadness."
